Goal: Communication & Community: Answer question/provide support

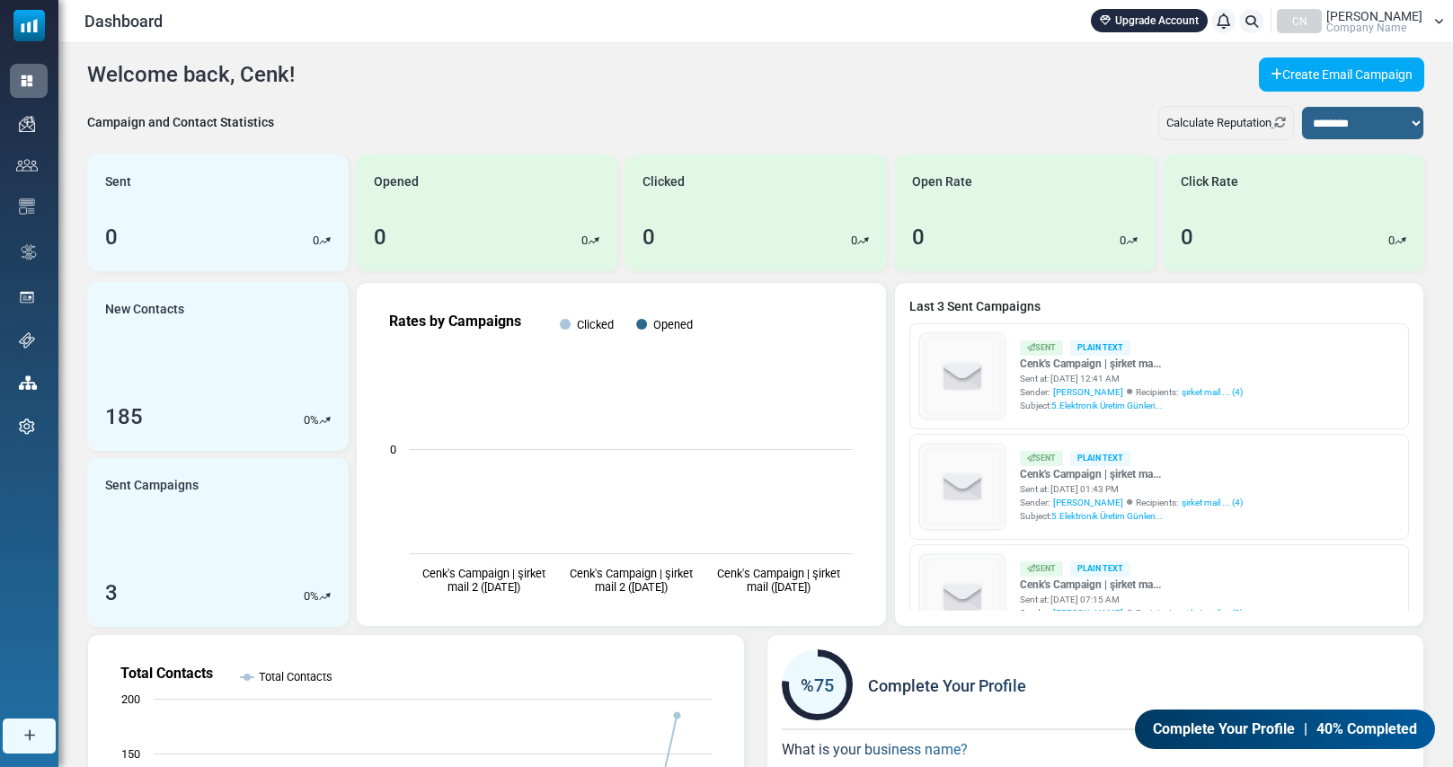
click at [1370, 24] on span "Company Name" at bounding box center [1366, 27] width 80 height 11
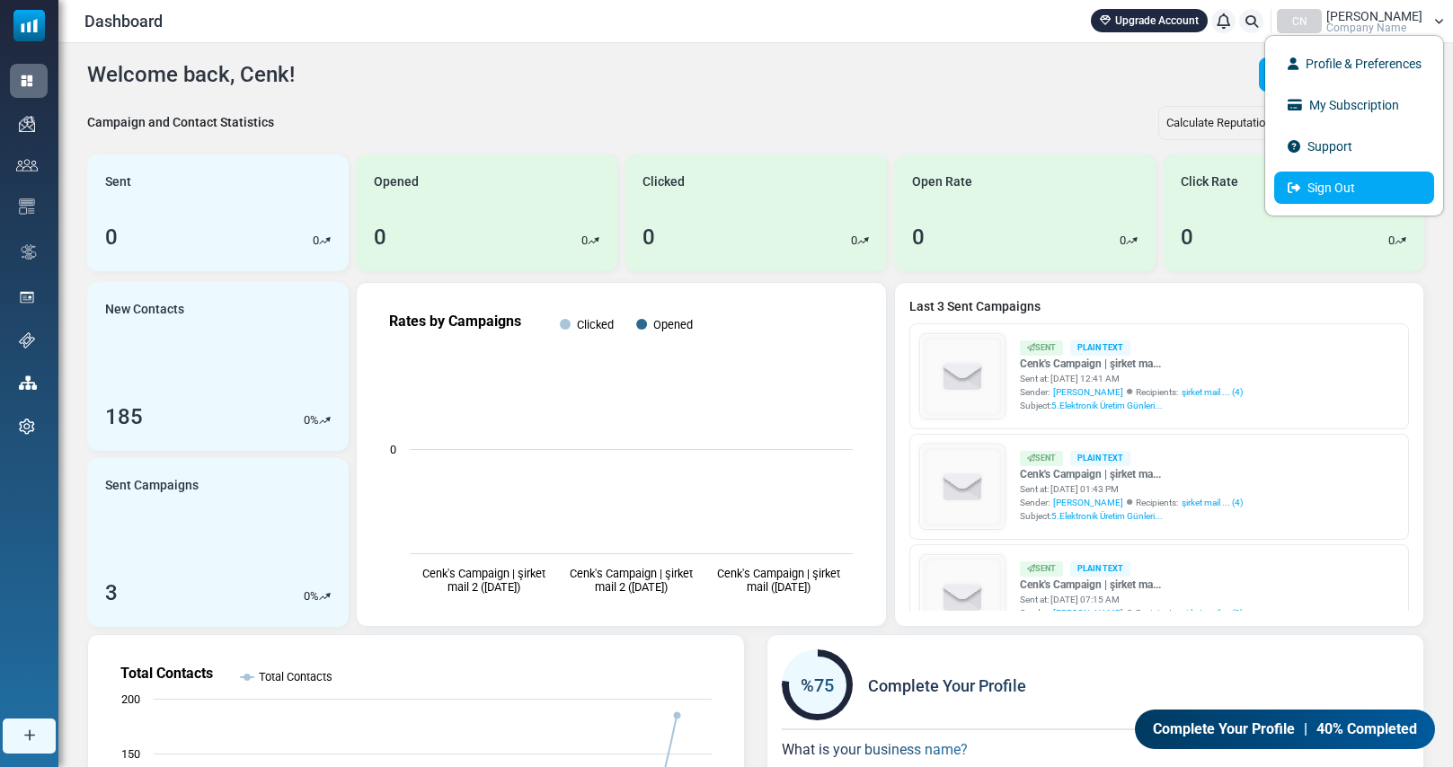
click at [1355, 192] on link "Sign Out" at bounding box center [1354, 188] width 160 height 32
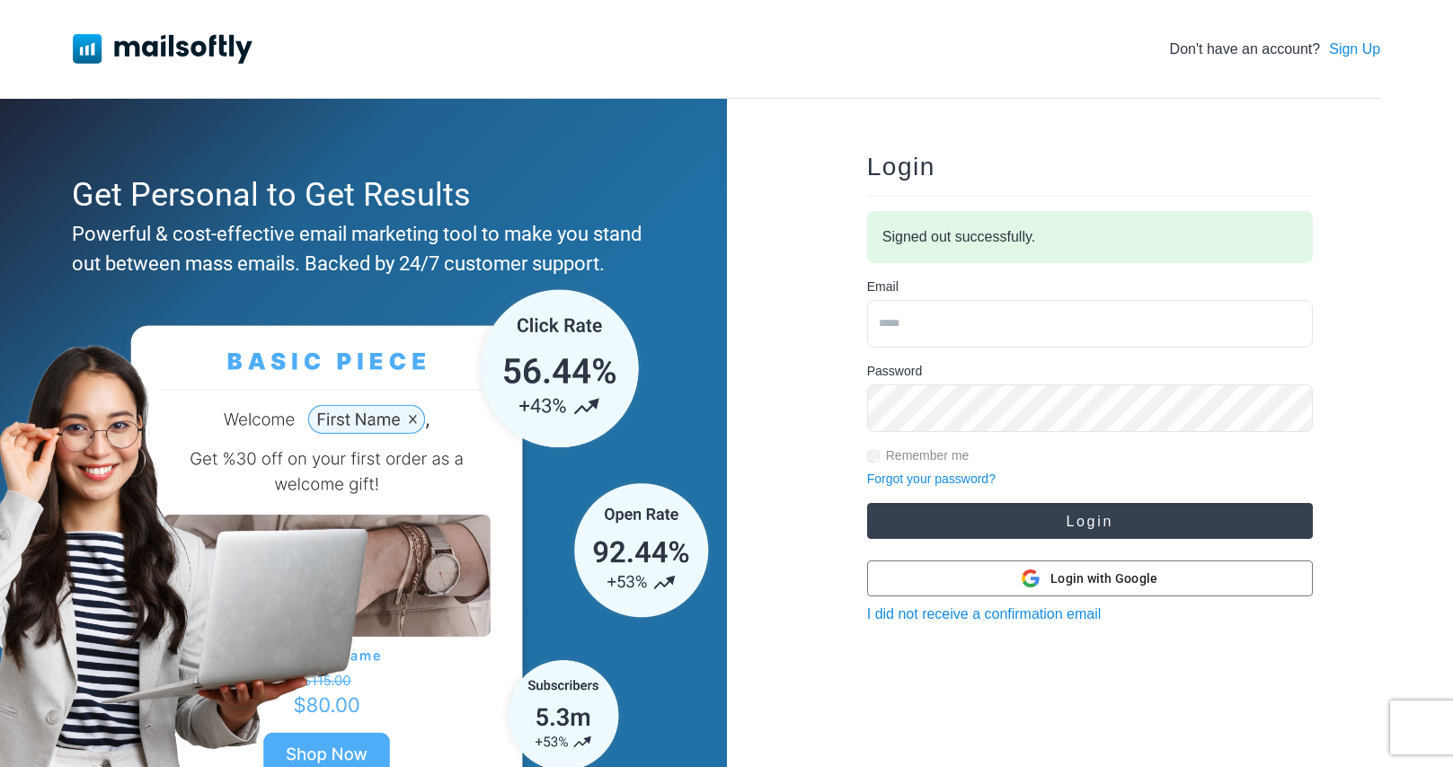
type input "**********"
click at [1018, 529] on button "Login" at bounding box center [1090, 521] width 446 height 36
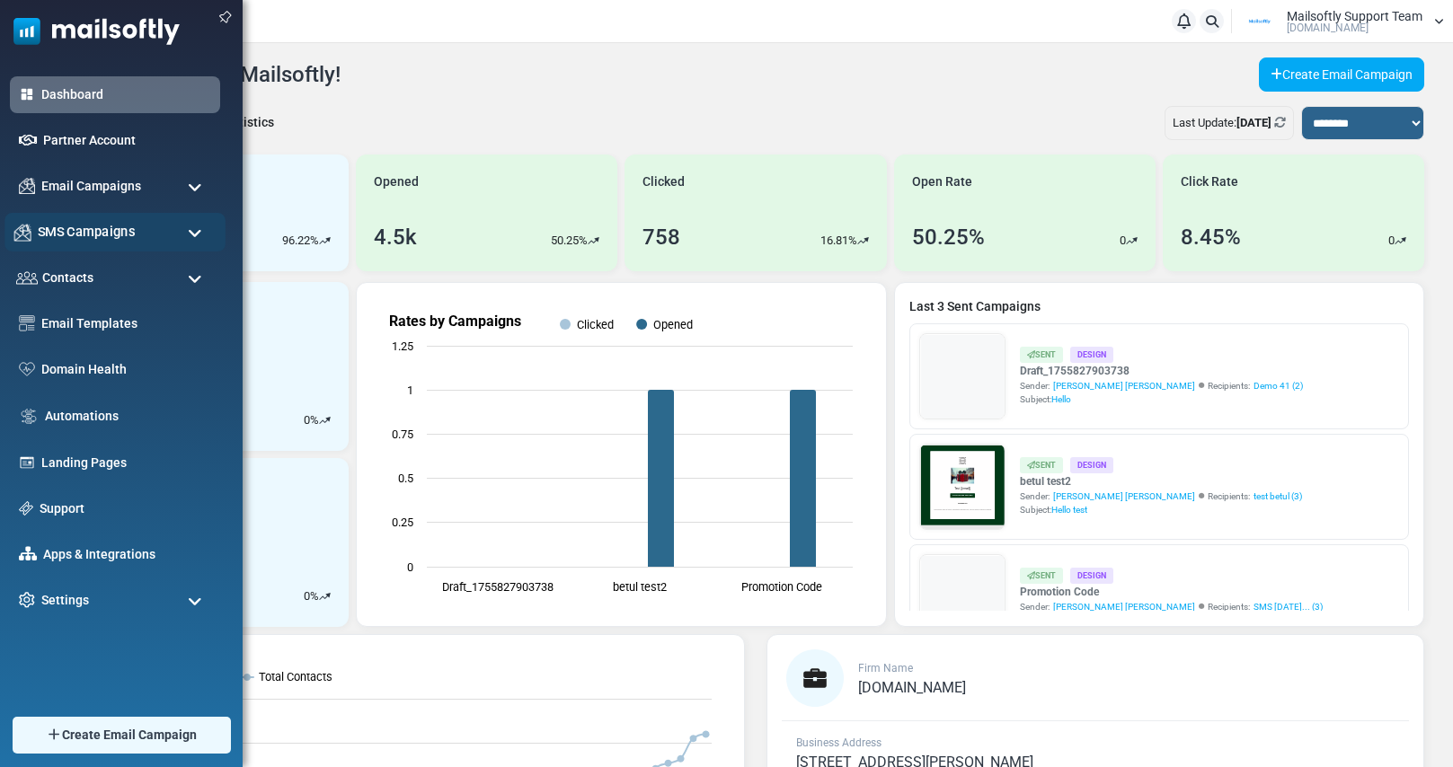
click at [65, 232] on span "SMS Campaigns" at bounding box center [86, 232] width 97 height 20
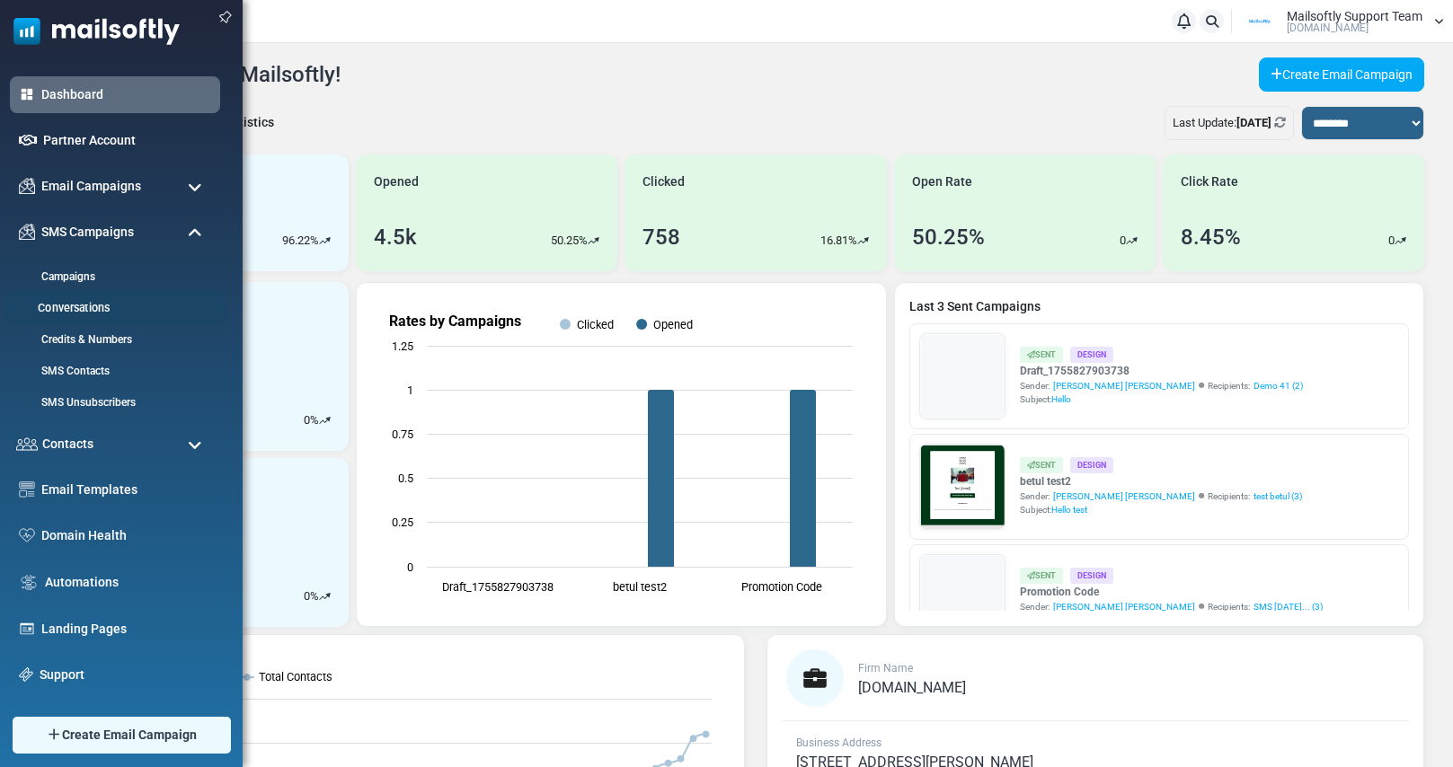
click at [78, 302] on link "Conversations" at bounding box center [112, 308] width 216 height 17
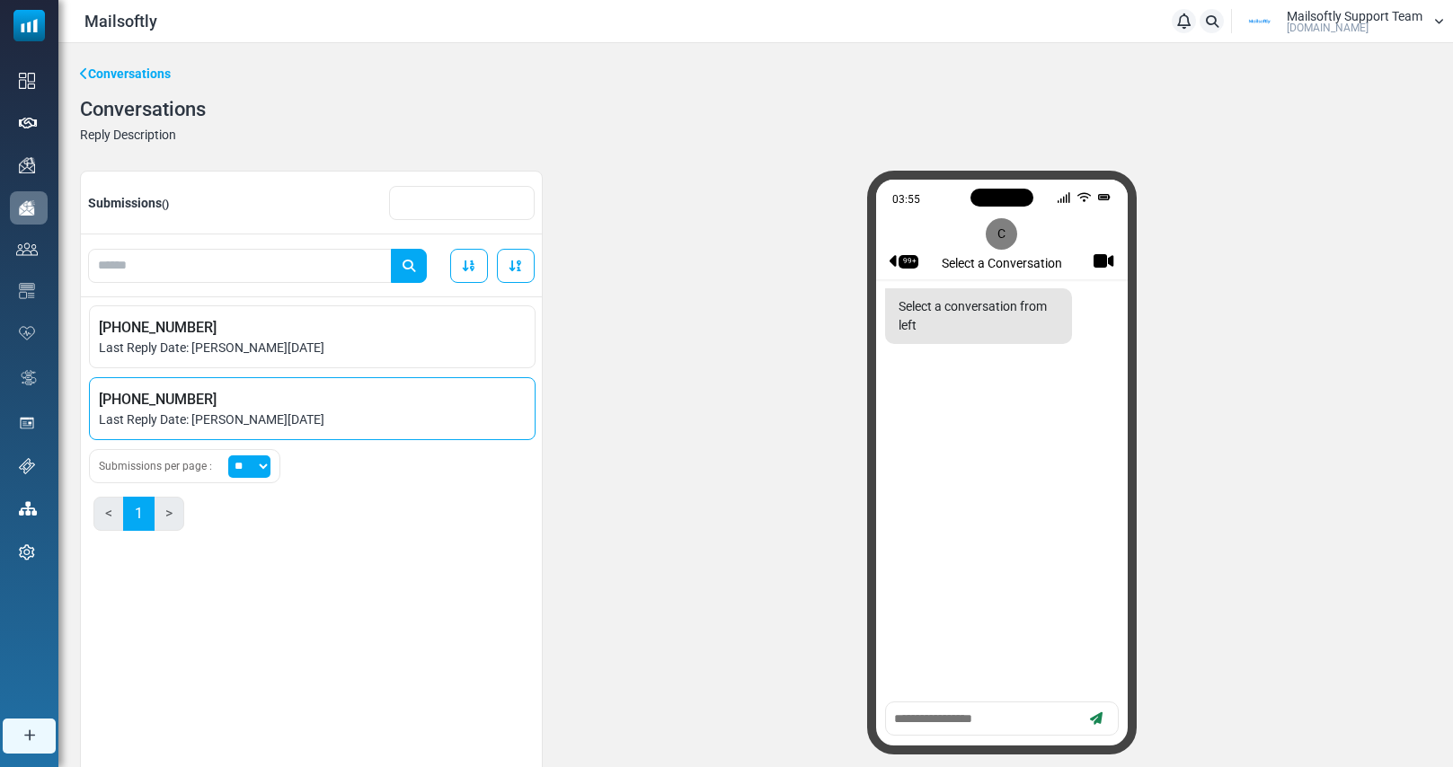
click at [226, 406] on span "+16505578851" at bounding box center [312, 400] width 427 height 22
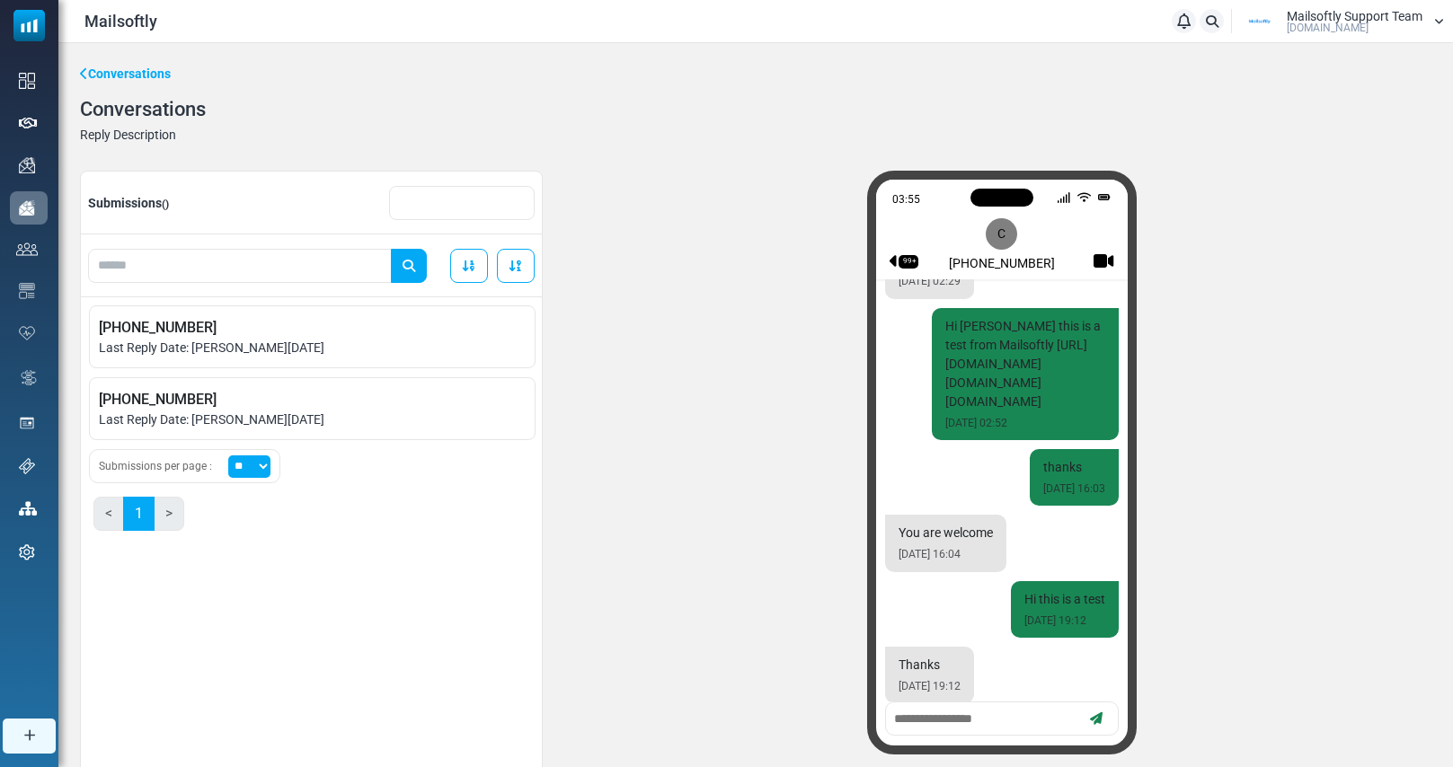
scroll to position [1202, 0]
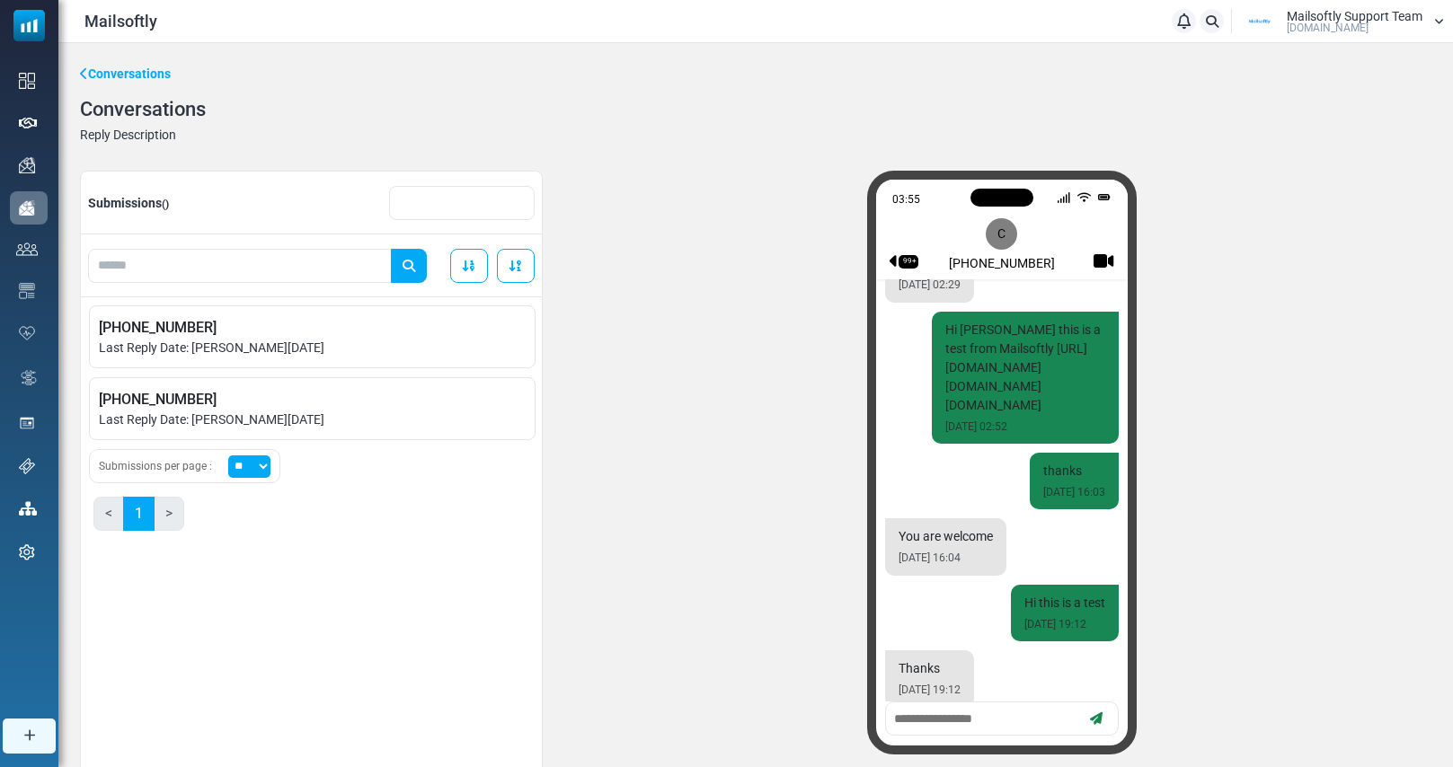
drag, startPoint x: 944, startPoint y: 327, endPoint x: 1087, endPoint y: 481, distance: 210.4
click at [1087, 444] on div "Hi Alkan Balkaya this is a test from Mailsoftly https://app.mailsoftly.com/sms_…" at bounding box center [1025, 378] width 187 height 132
click at [1060, 435] on small "20 Aug 2025 02:52" at bounding box center [1025, 427] width 160 height 16
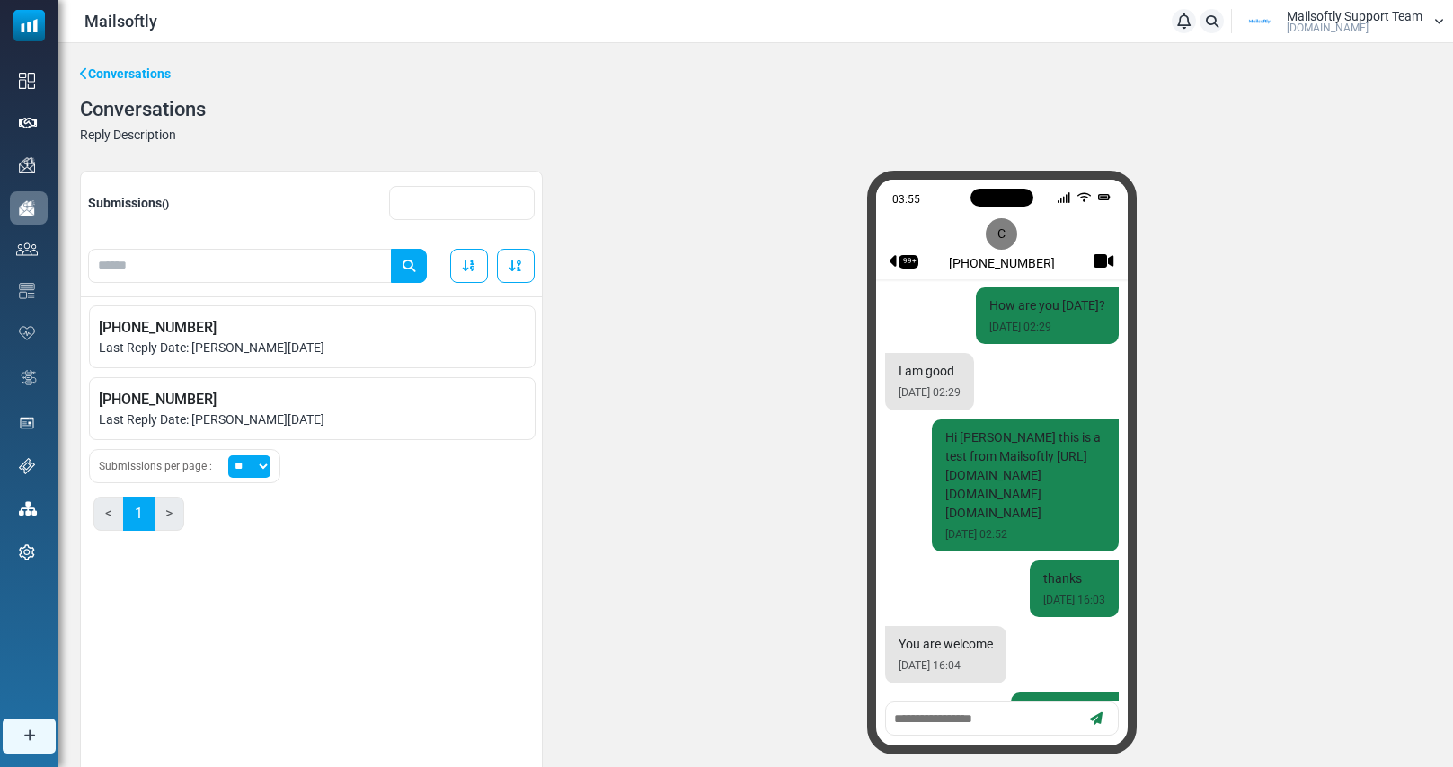
scroll to position [1067, 0]
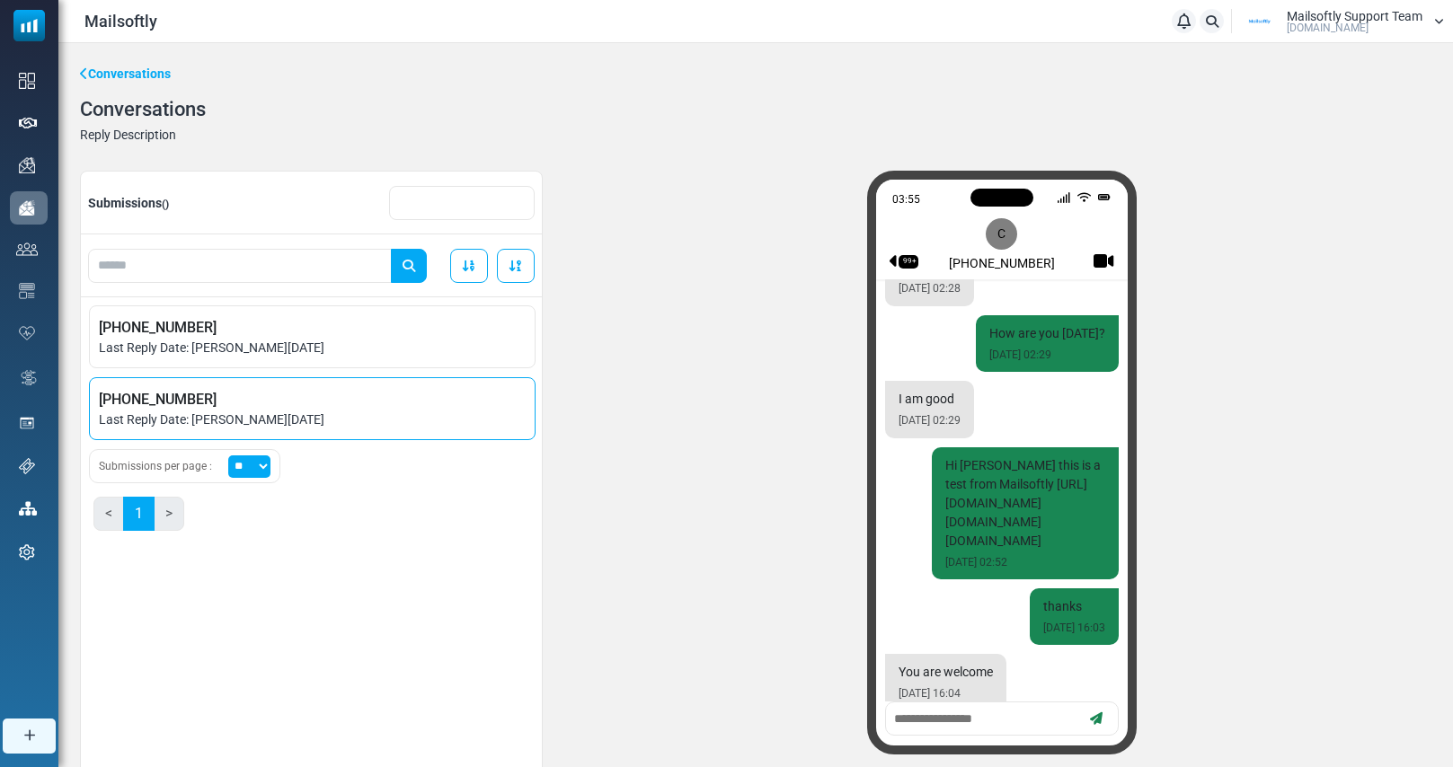
click at [231, 394] on span "+16505578851" at bounding box center [312, 400] width 427 height 22
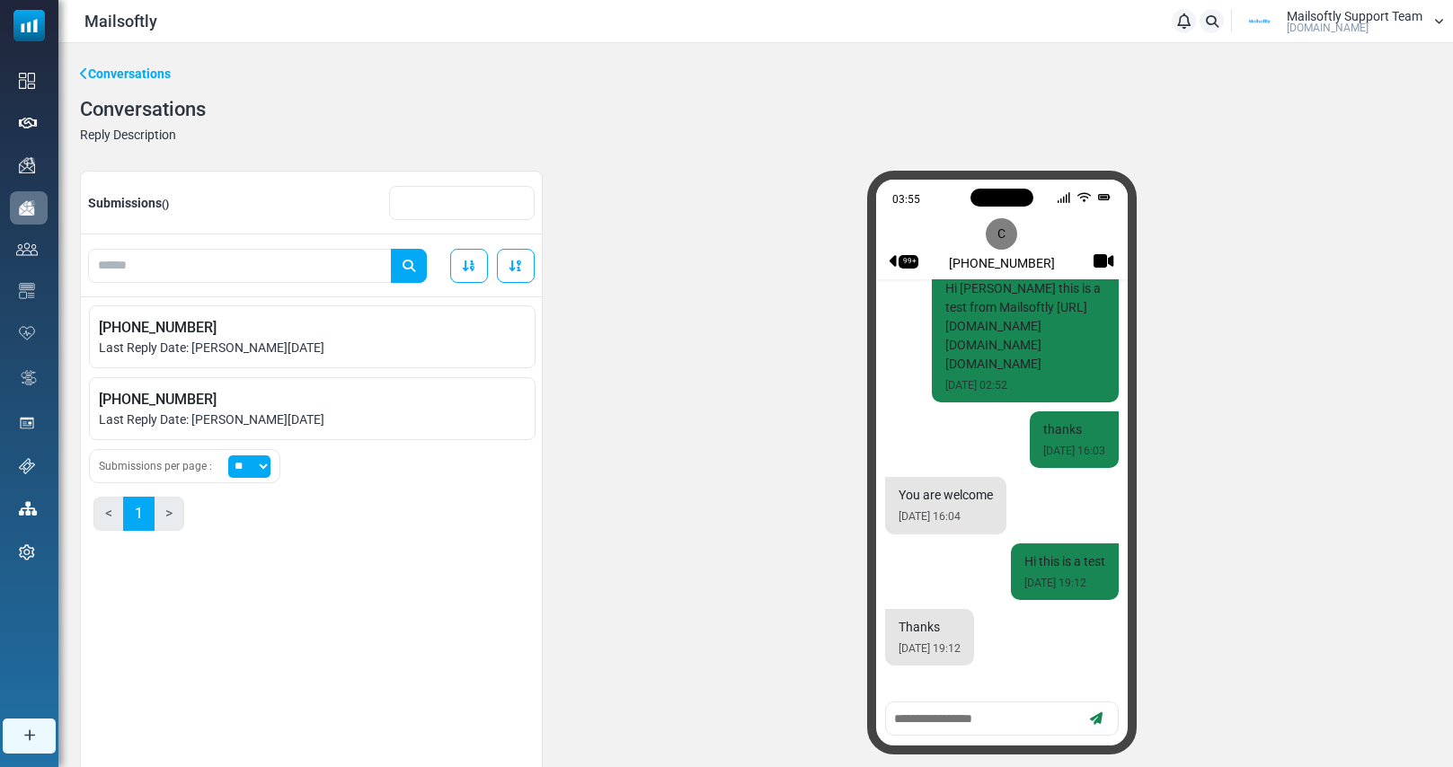
scroll to position [1239, 0]
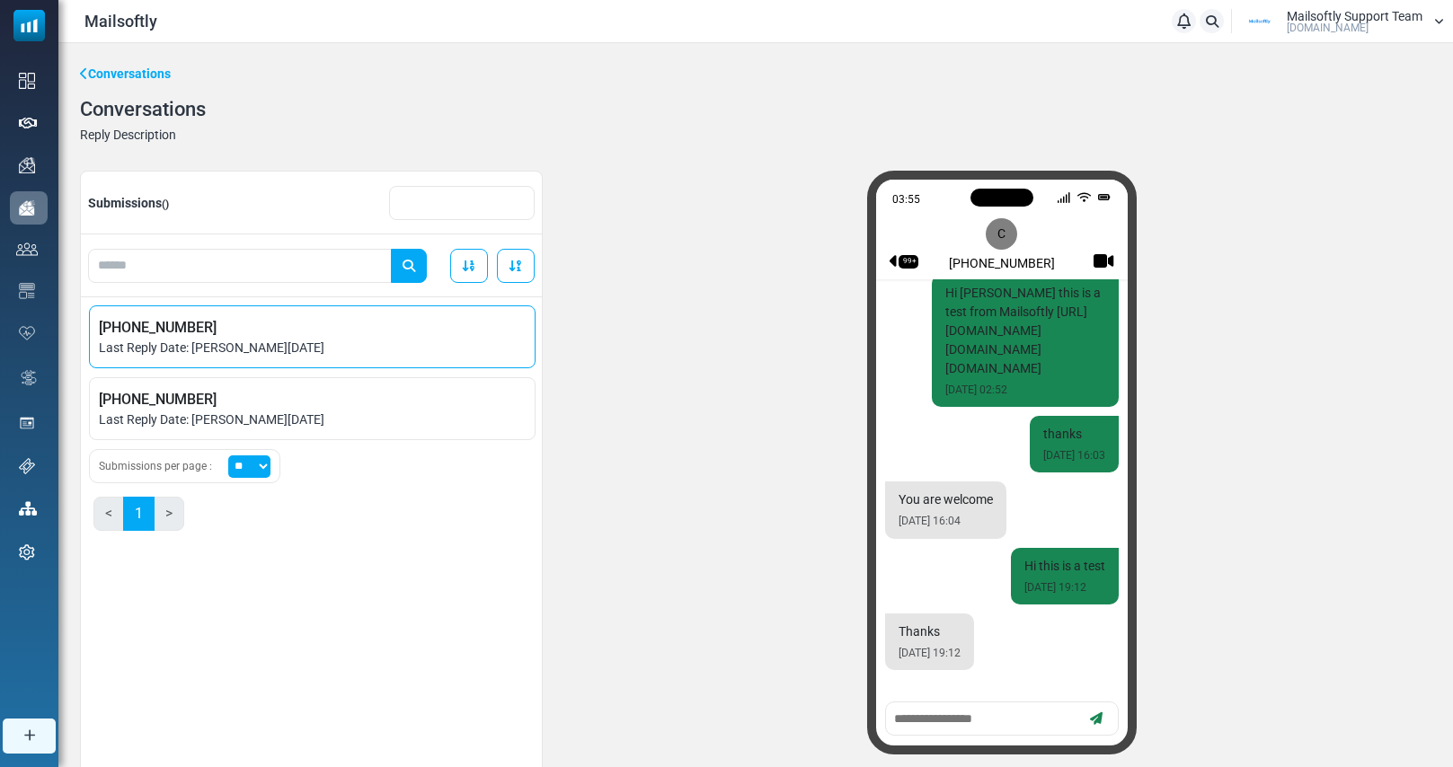
click at [269, 336] on span "+905535891496" at bounding box center [312, 328] width 427 height 22
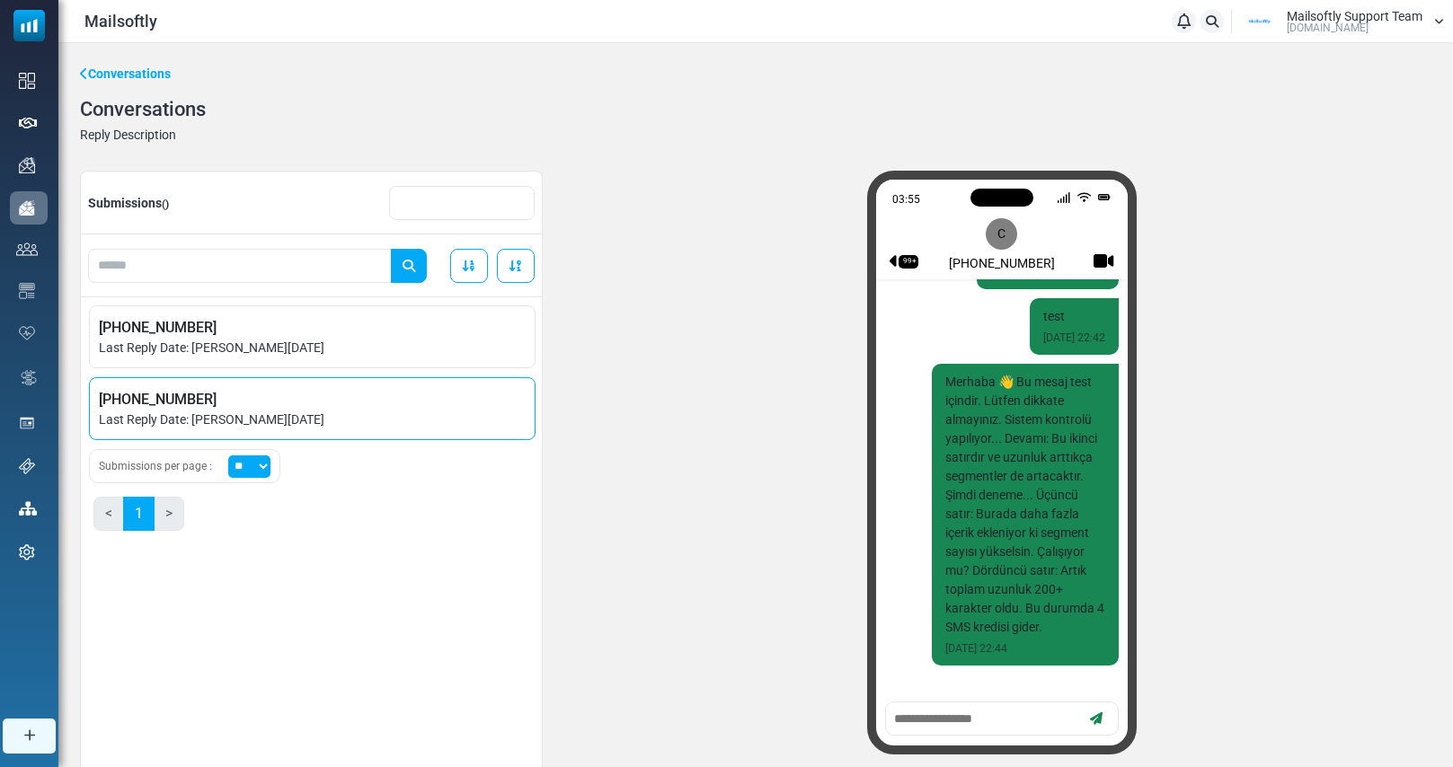
click at [260, 400] on span "+16505578851" at bounding box center [312, 400] width 427 height 22
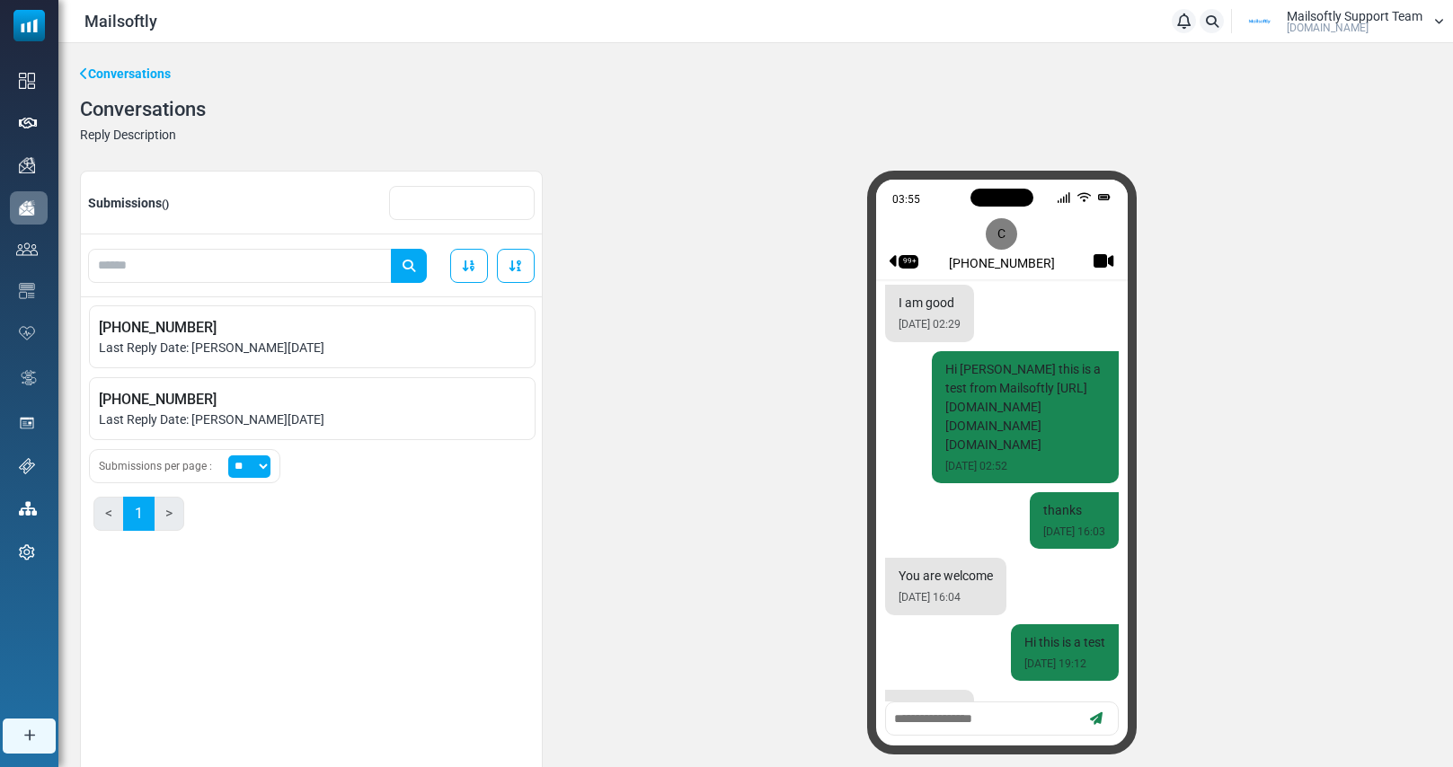
scroll to position [1300, 0]
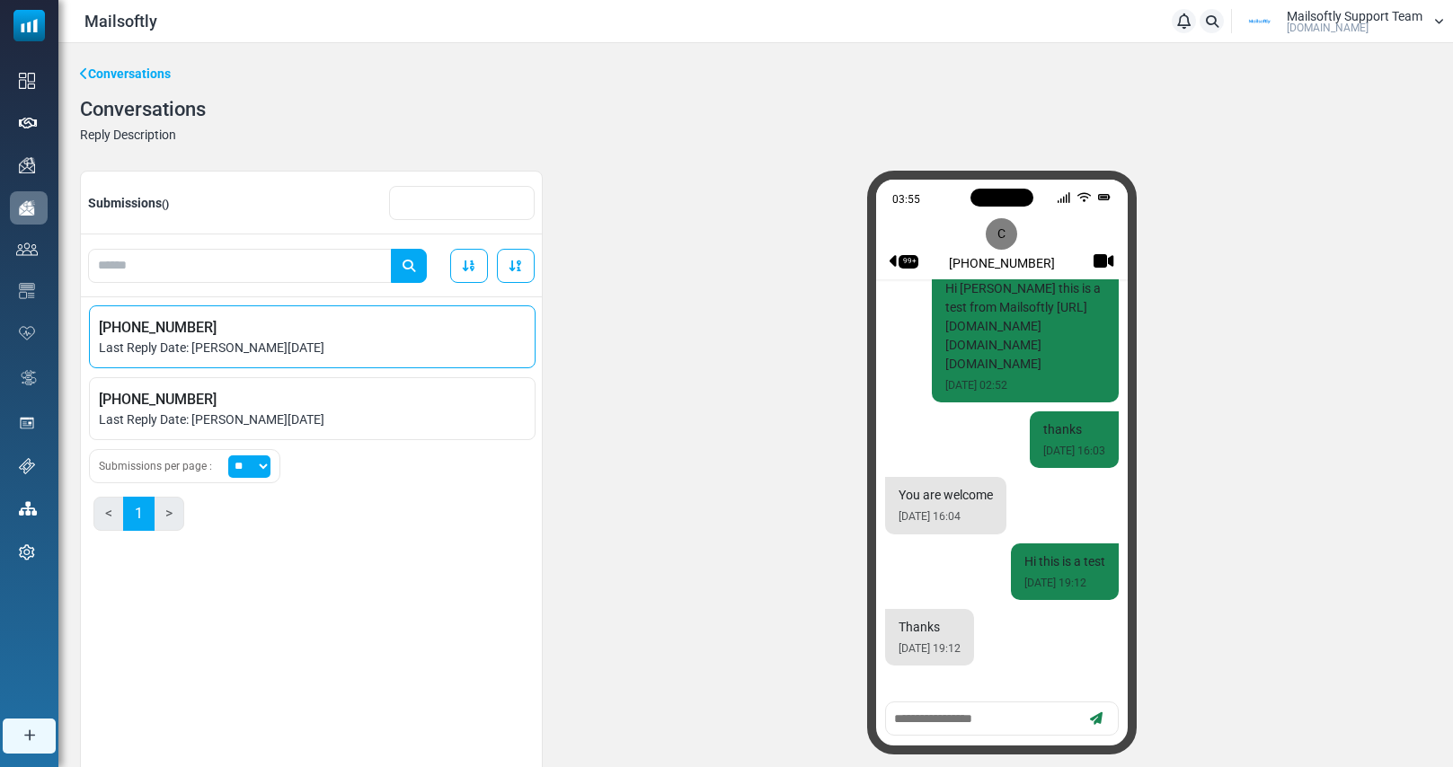
click at [291, 322] on span "+905535891496" at bounding box center [312, 328] width 427 height 22
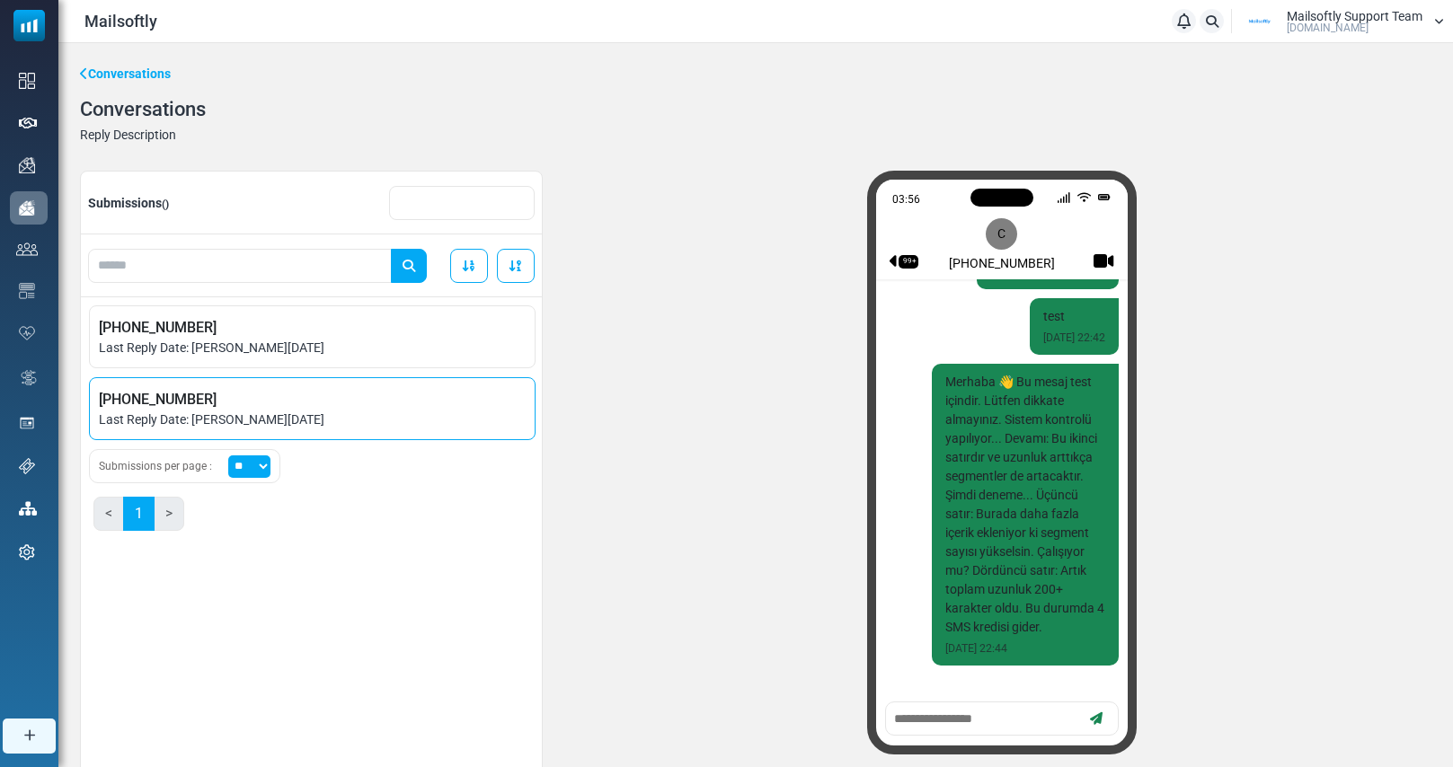
click at [413, 412] on span "Last Reply Date: August 25, 2025" at bounding box center [312, 420] width 427 height 19
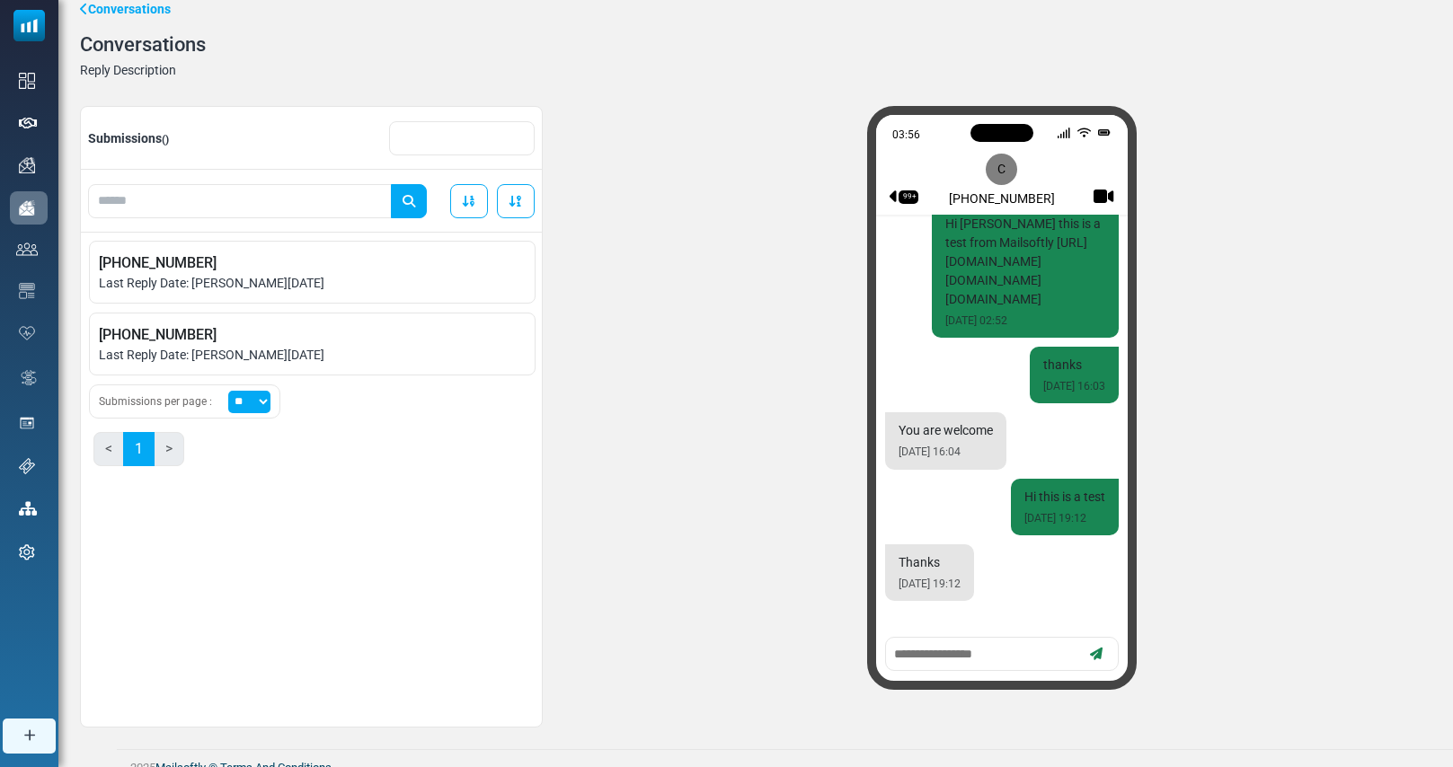
scroll to position [80, 0]
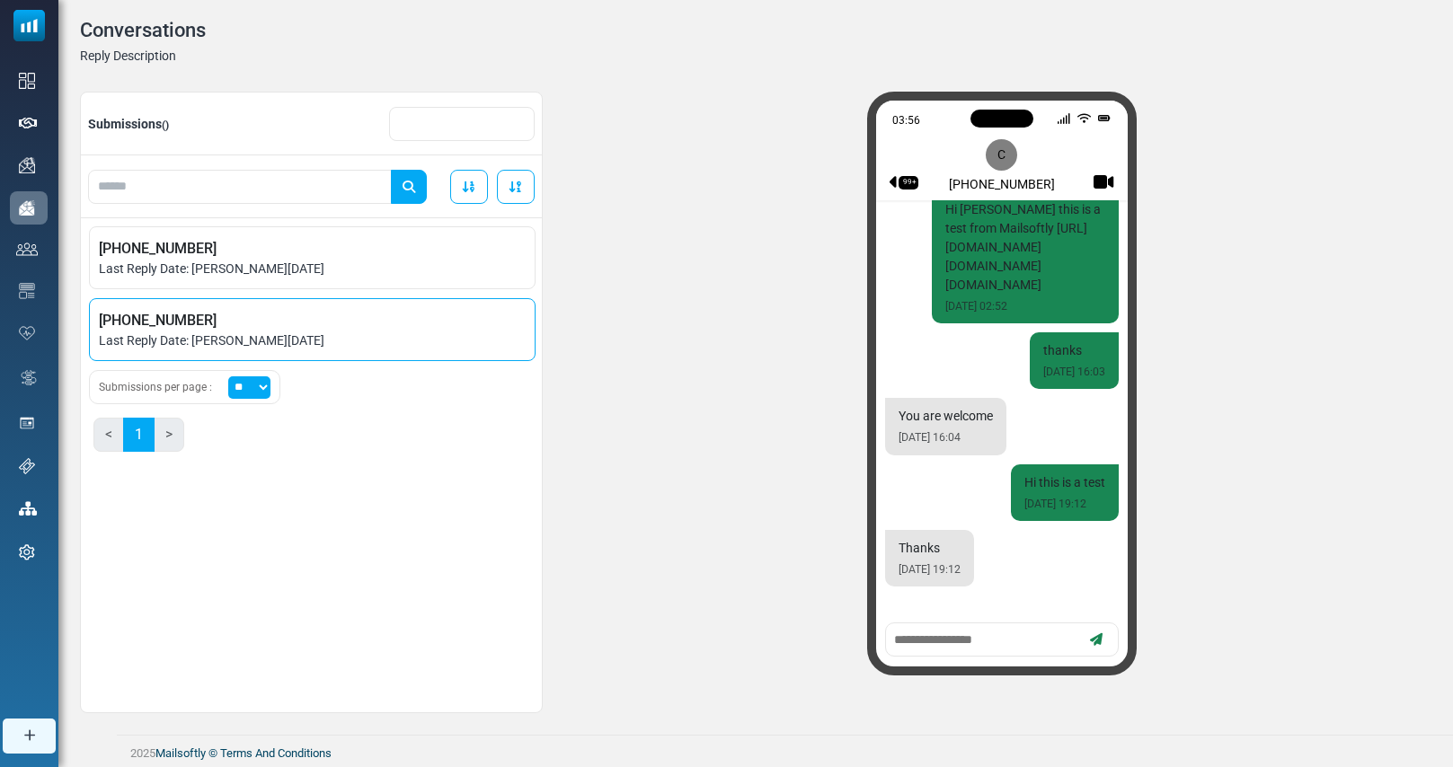
click at [255, 343] on span "Last Reply Date: August 25, 2025" at bounding box center [312, 341] width 427 height 19
click at [508, 330] on span "+16505578851" at bounding box center [312, 321] width 427 height 22
click at [944, 646] on textarea at bounding box center [985, 640] width 187 height 22
click at [1430, 434] on div "03:56 99+ C +16505578851 Merhaba, {(first_name)} Bu mesaj Dev team tarafindan, …" at bounding box center [1002, 403] width 860 height 622
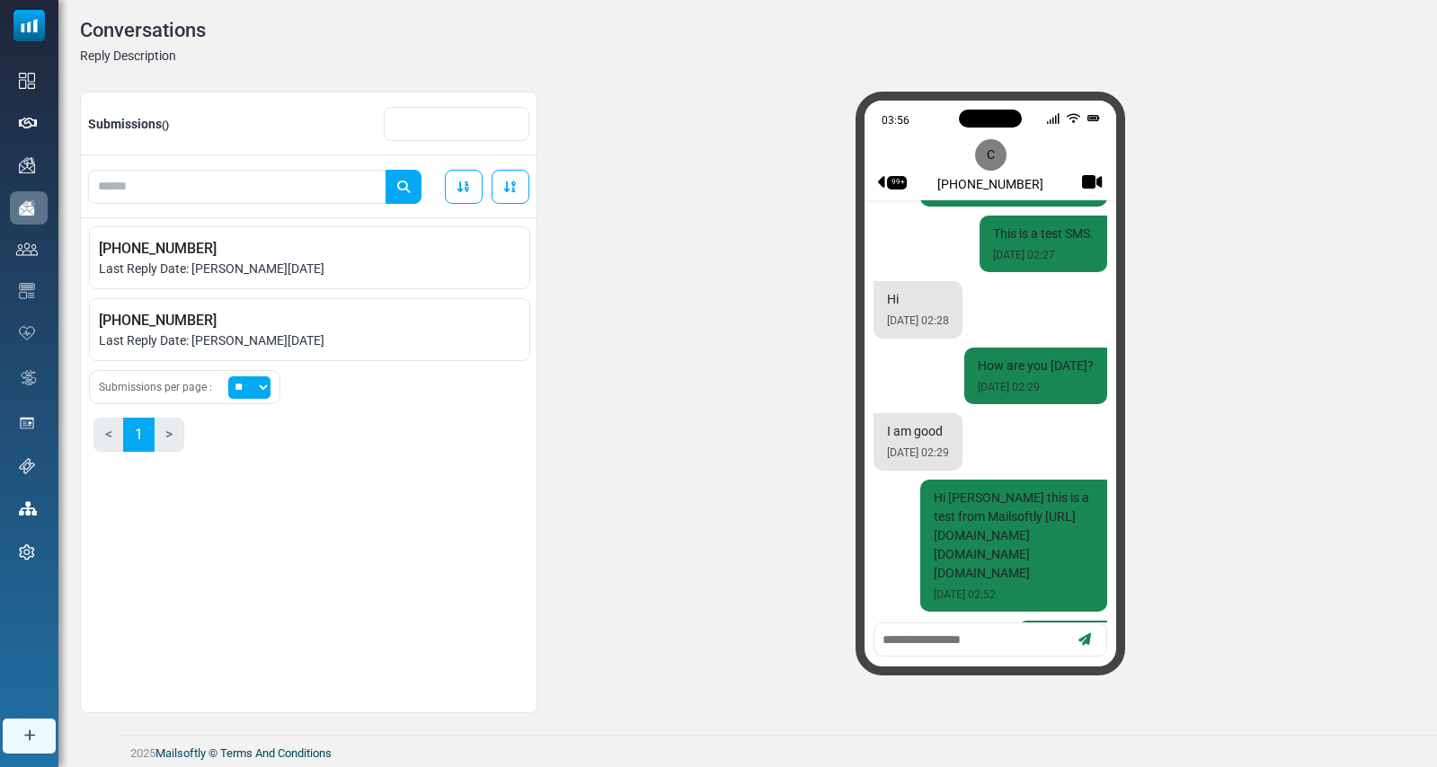
scroll to position [1300, 0]
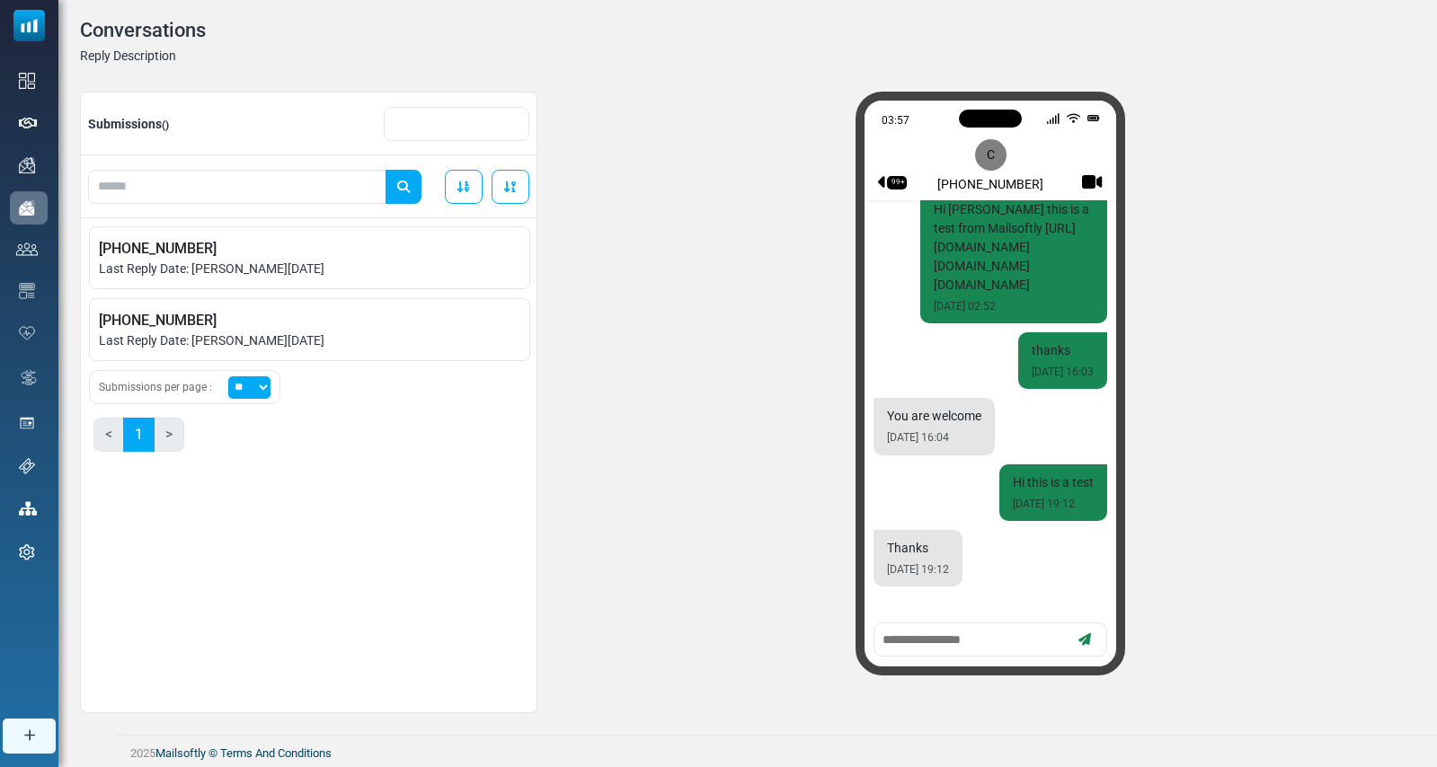
click at [926, 649] on textarea at bounding box center [974, 640] width 187 height 22
